Goal: Task Accomplishment & Management: Manage account settings

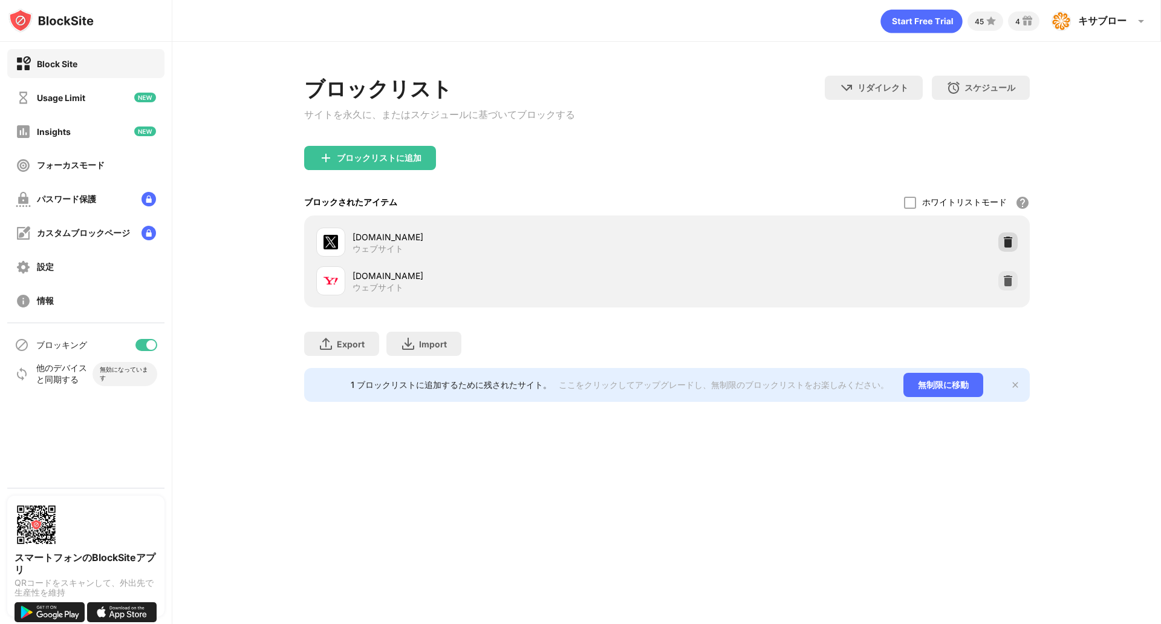
click at [1008, 246] on img at bounding box center [1008, 242] width 12 height 12
